Goal: Use online tool/utility: Utilize a website feature to perform a specific function

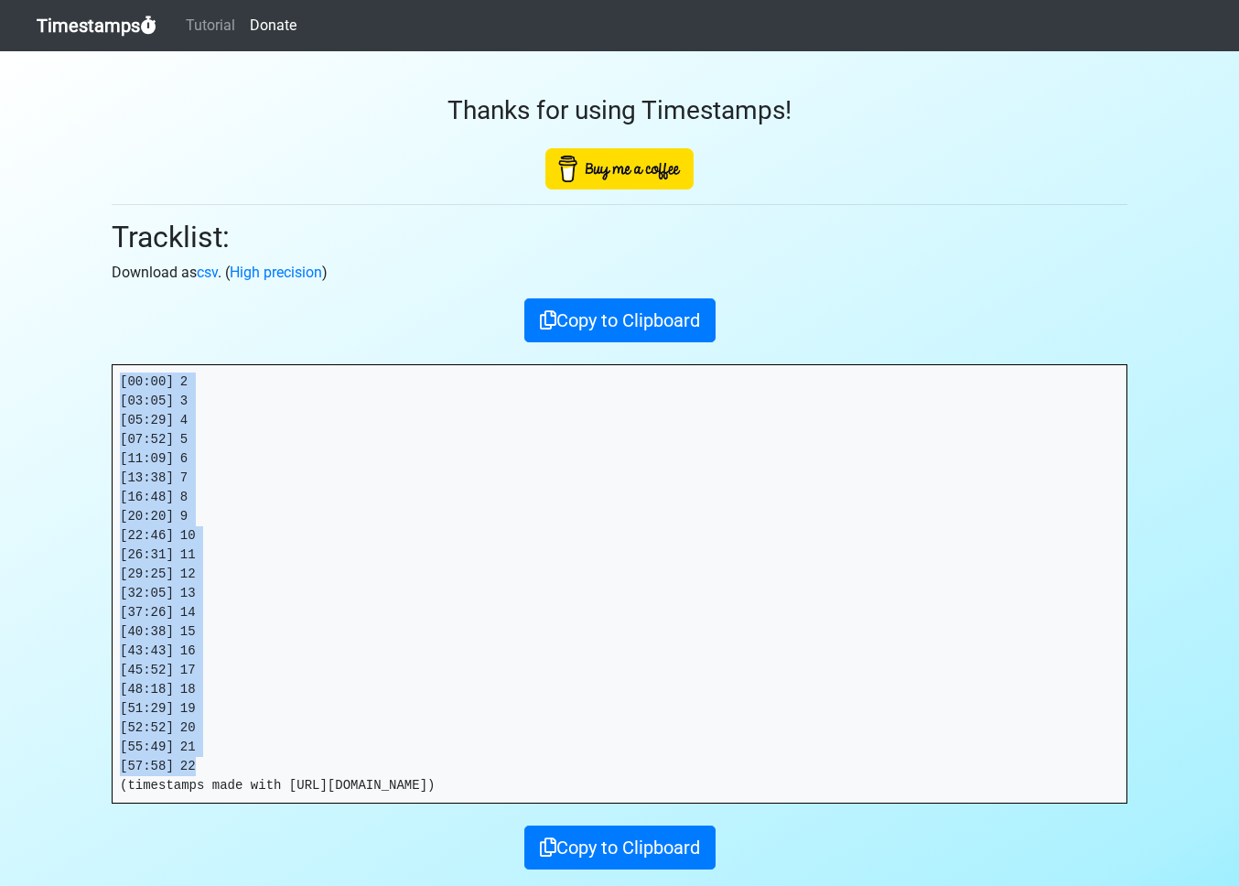
click at [91, 28] on link "Timestamps" at bounding box center [97, 25] width 120 height 37
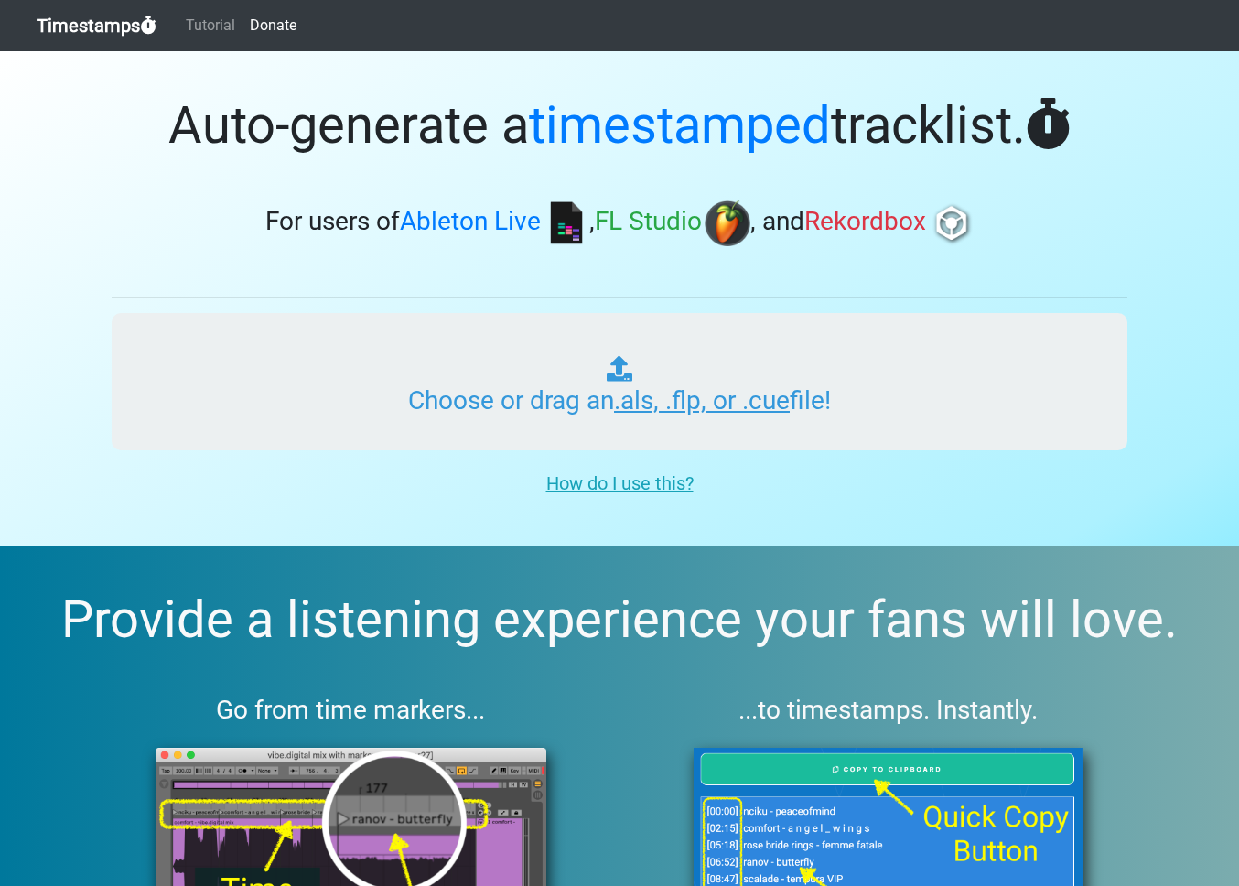
type input "C:\fakepath\HAPPY HOUR_023_20251010.als"
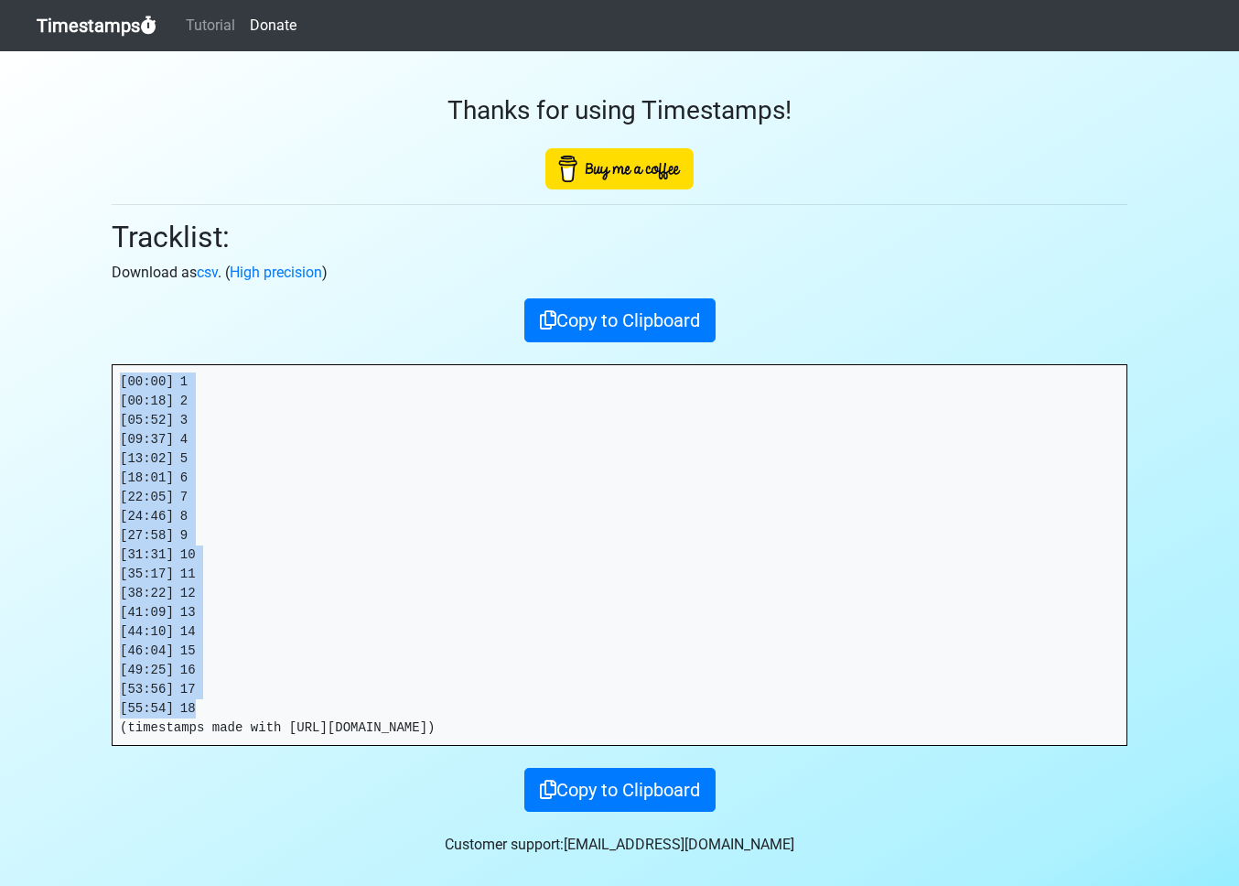
drag, startPoint x: 213, startPoint y: 710, endPoint x: 105, endPoint y: 344, distance: 381.6
click at [105, 344] on div "Thanks for using Timestamps! Tracklist: Download as csv . ( High precision ) Co…" at bounding box center [619, 431] width 1043 height 760
copy pre "[00:00] 1 [00:18] 2 [05:52] 3 [09:37] 4 [13:02] 5 [18:01] 6 [22:05] 7 [24:46] 8…"
